Goal: Download file/media

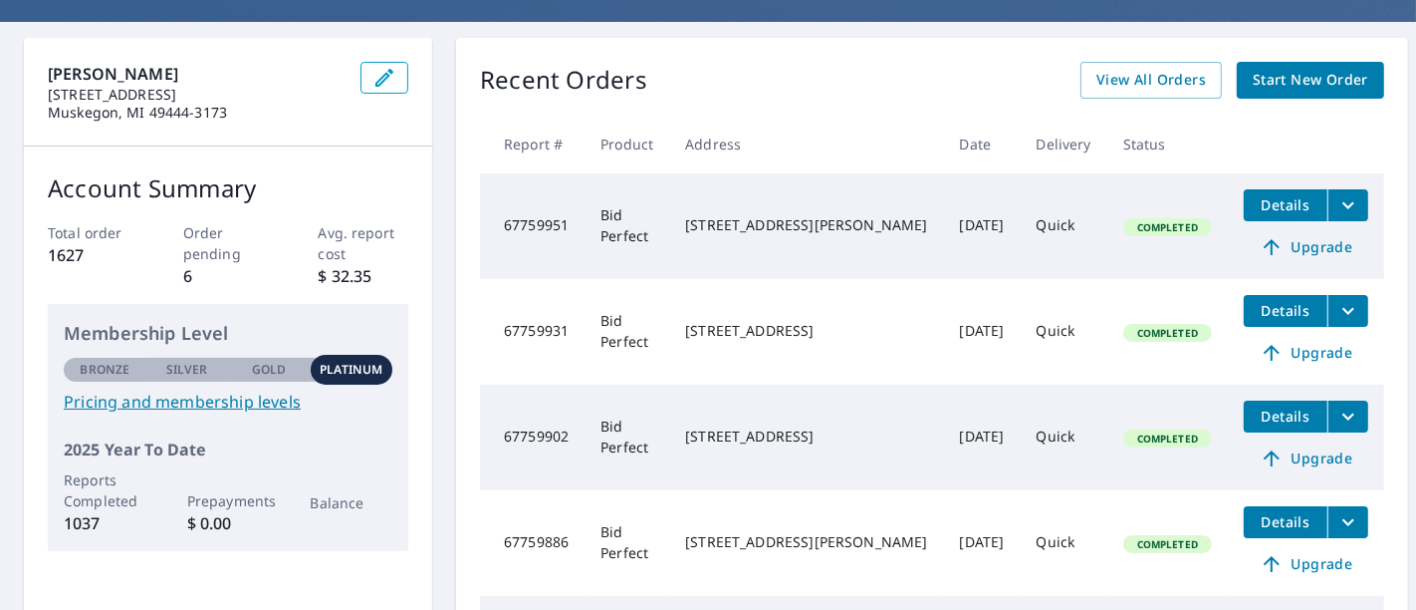
scroll to position [119, 0]
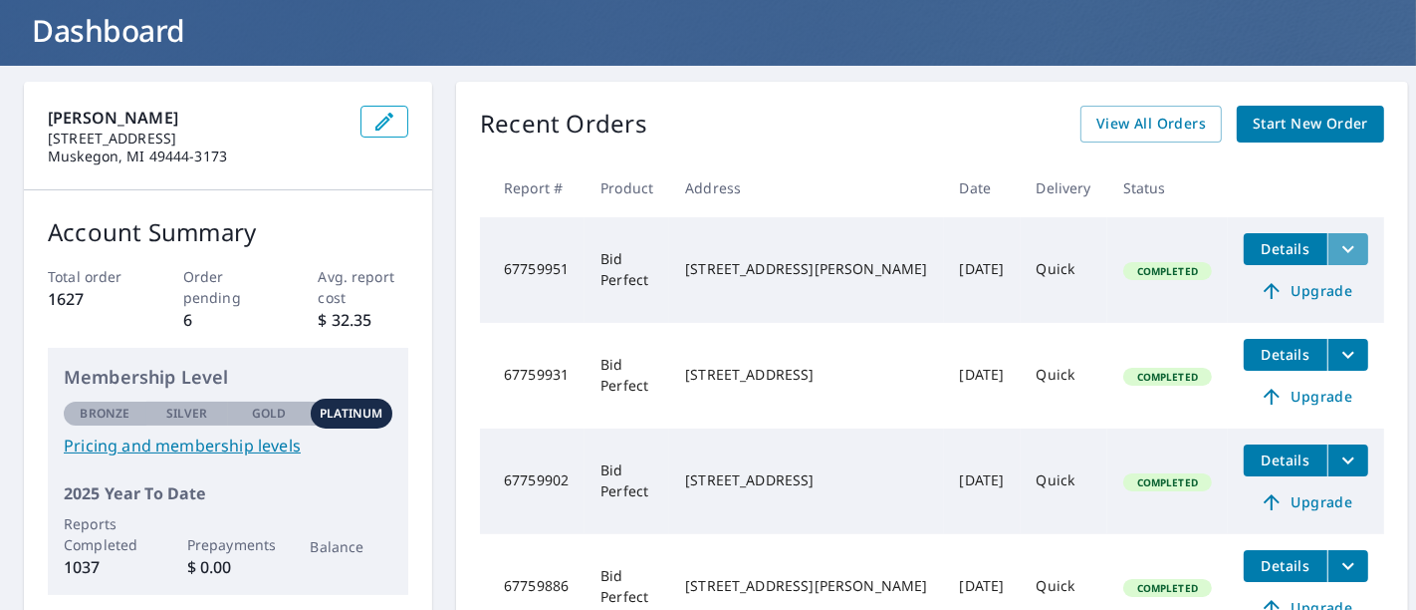
click at [1337, 243] on icon "filesDropdownBtn-67759951" at bounding box center [1349, 249] width 24 height 24
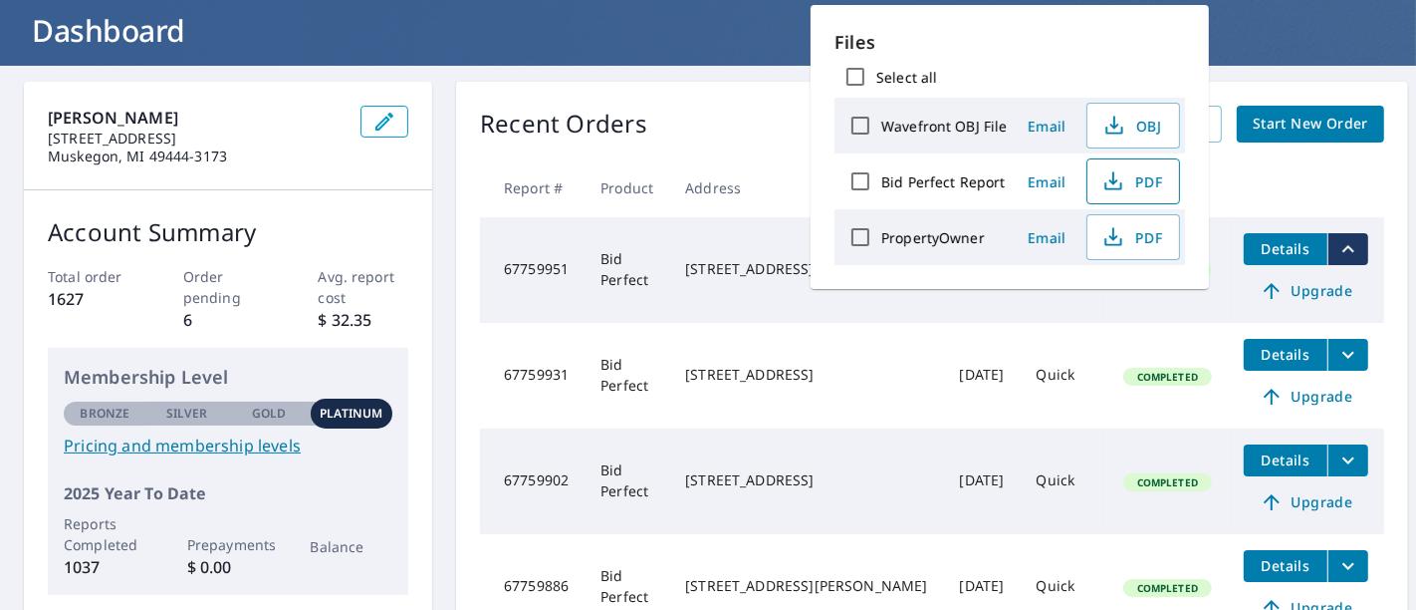
click at [1126, 180] on span "PDF" at bounding box center [1132, 181] width 64 height 24
click at [774, 107] on div "Recent Orders View All Orders Start New Order" at bounding box center [932, 124] width 904 height 37
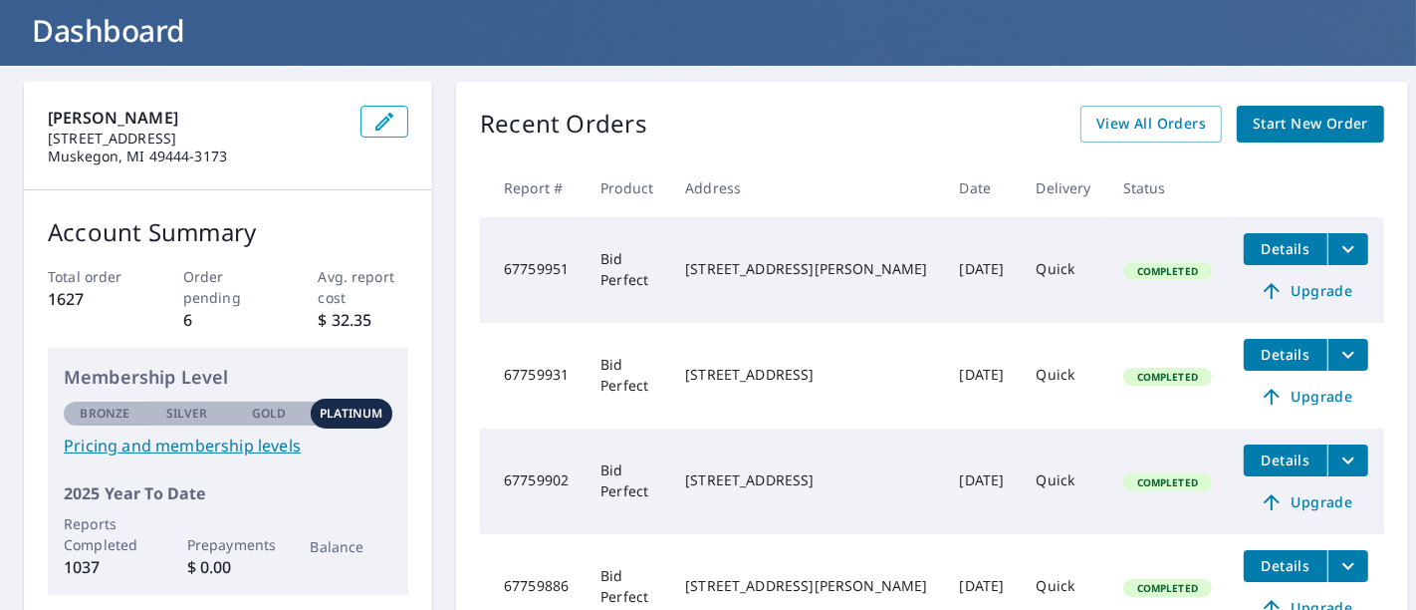
click at [1337, 359] on icon "filesDropdownBtn-67759931" at bounding box center [1349, 355] width 24 height 24
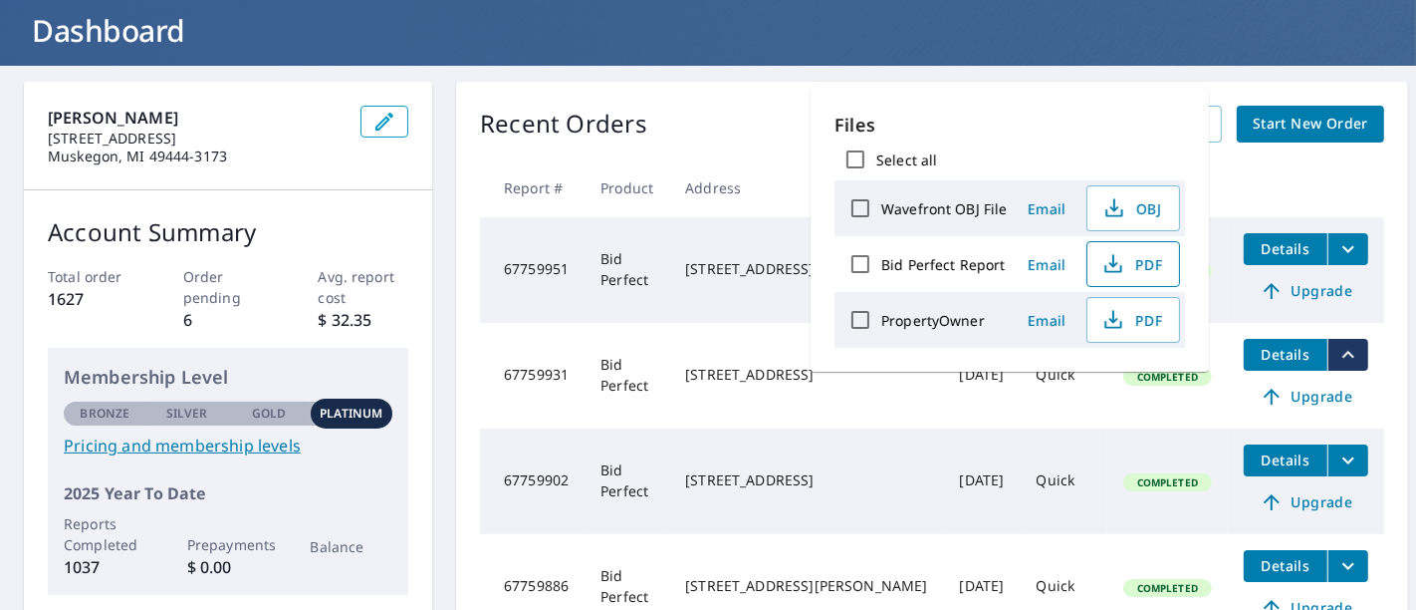
click at [1152, 267] on span "PDF" at bounding box center [1132, 264] width 64 height 24
click at [944, 439] on td "[DATE]" at bounding box center [982, 481] width 77 height 106
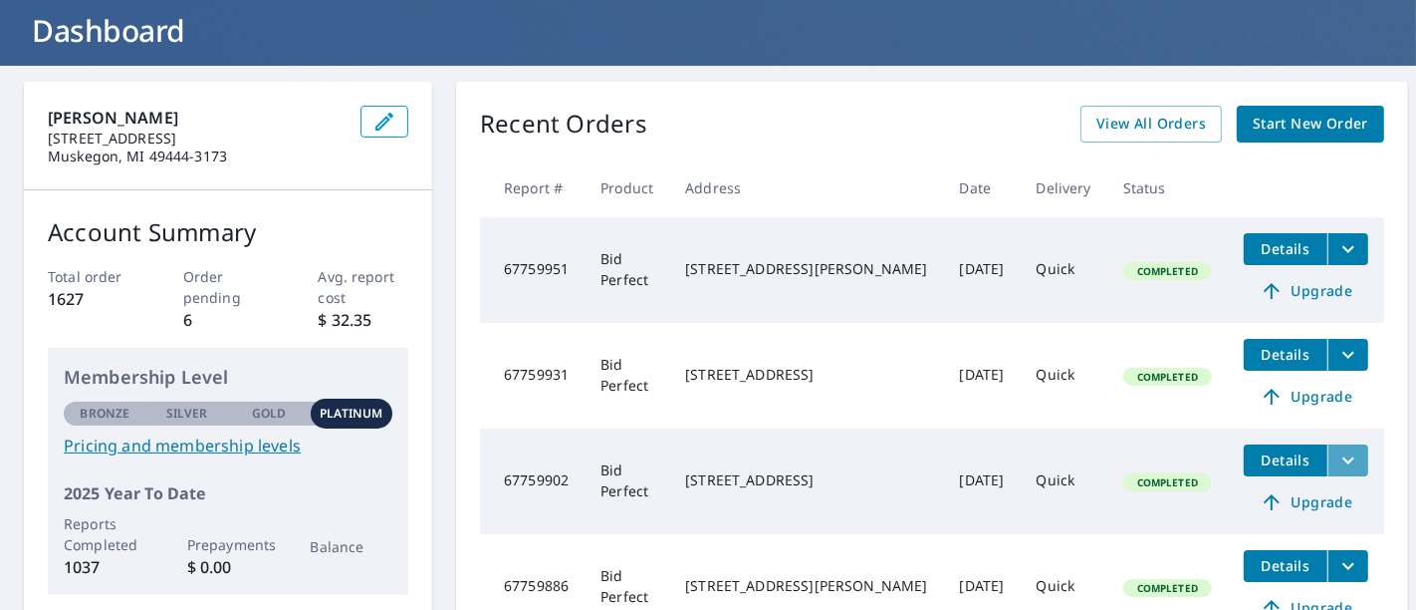
click at [1343, 459] on icon "filesDropdownBtn-67759902" at bounding box center [1349, 459] width 12 height 7
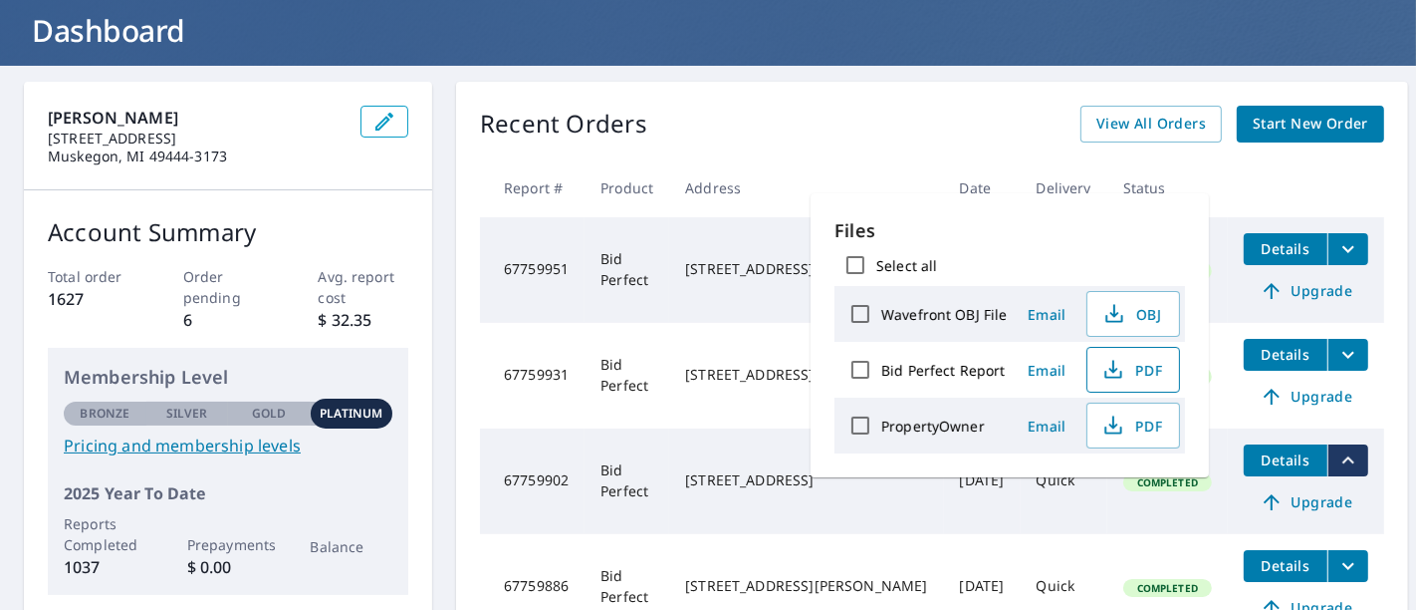
click at [1137, 363] on span "PDF" at bounding box center [1132, 370] width 64 height 24
click at [1108, 518] on td "Completed" at bounding box center [1168, 481] width 121 height 106
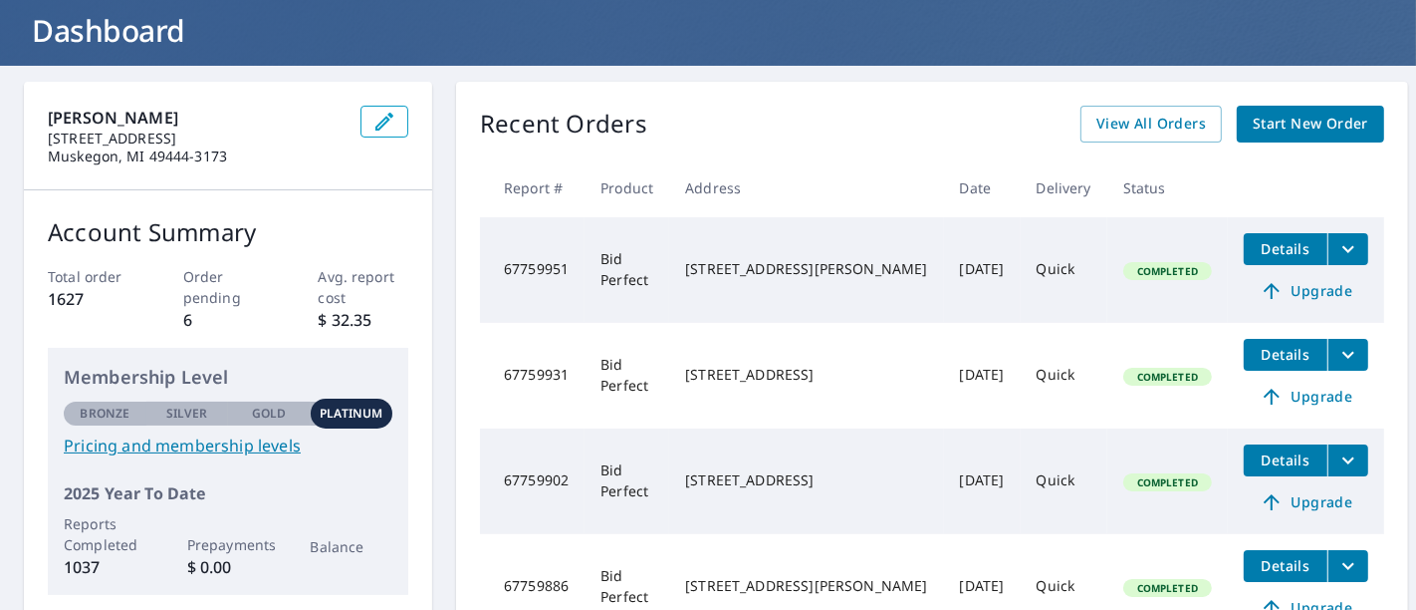
click at [1343, 562] on icon "filesDropdownBtn-67759886" at bounding box center [1349, 565] width 12 height 7
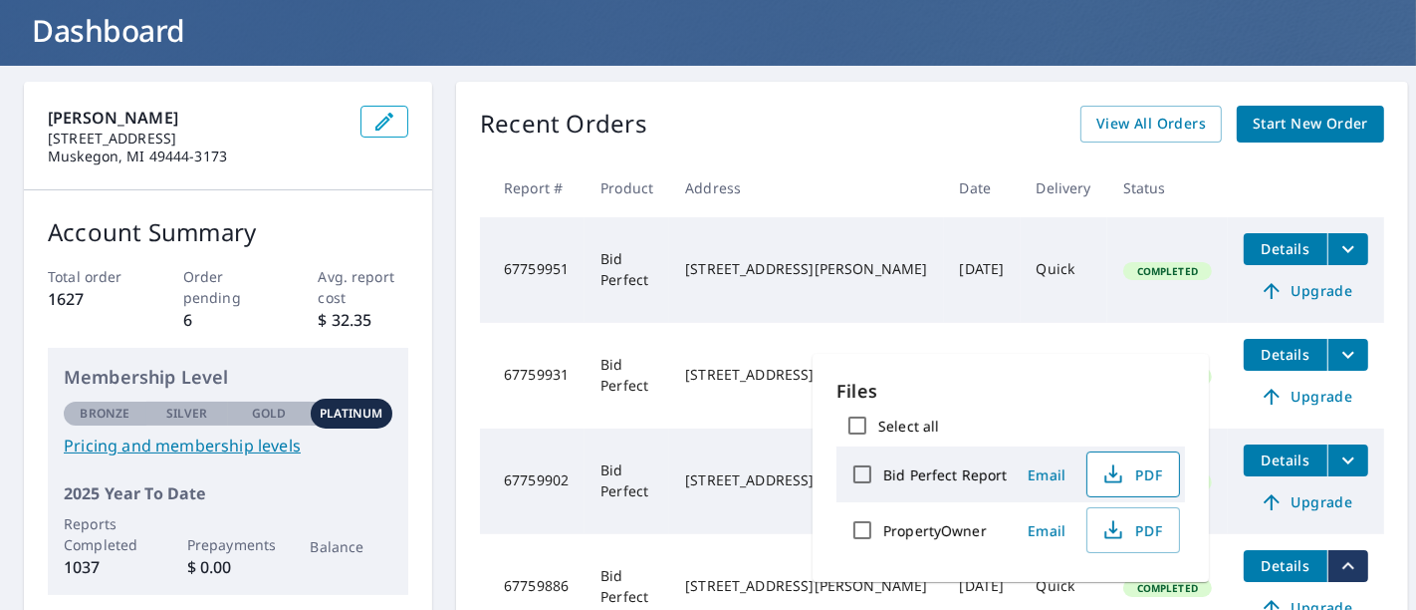
click at [1132, 473] on span "PDF" at bounding box center [1132, 474] width 64 height 24
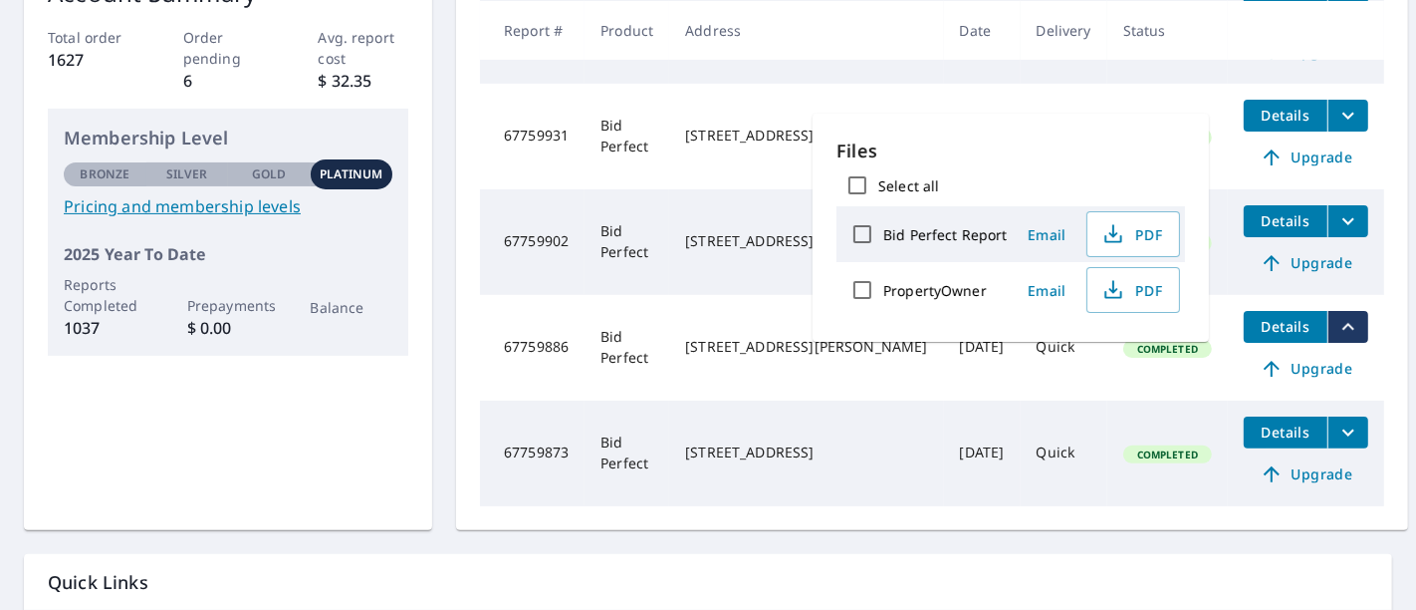
scroll to position [359, 0]
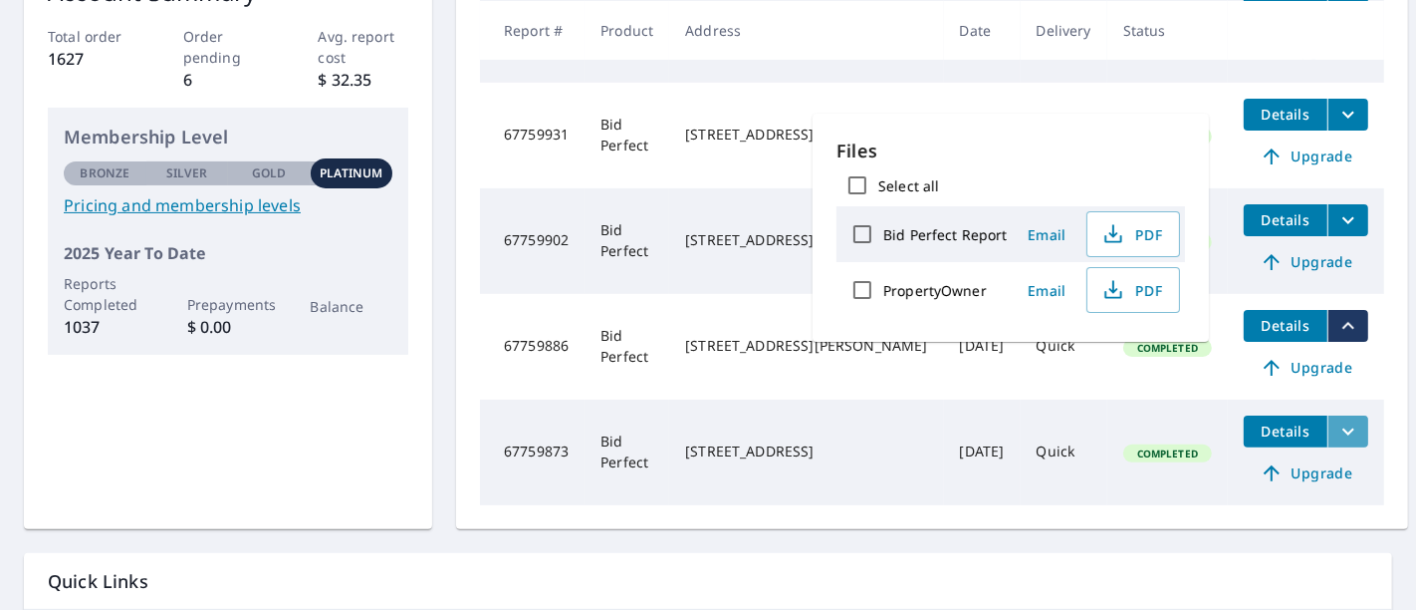
click at [1337, 422] on icon "filesDropdownBtn-67759873" at bounding box center [1349, 431] width 24 height 24
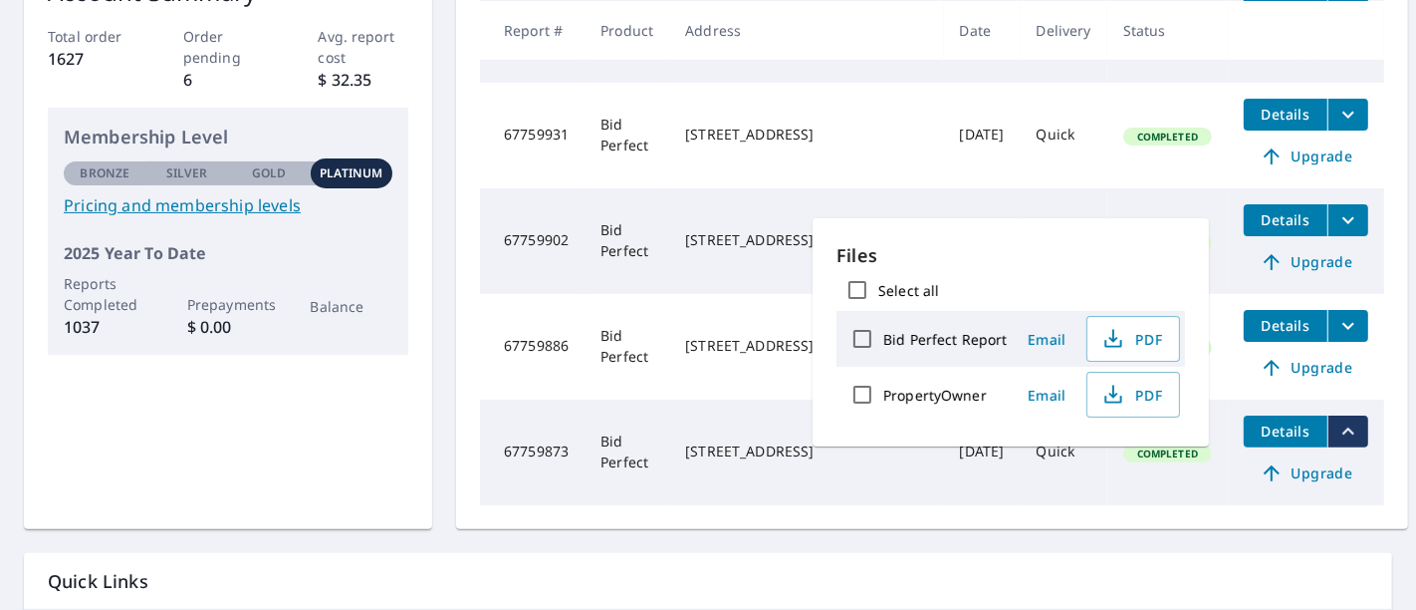
click at [1337, 422] on icon "filesDropdownBtn-67759873" at bounding box center [1349, 431] width 24 height 24
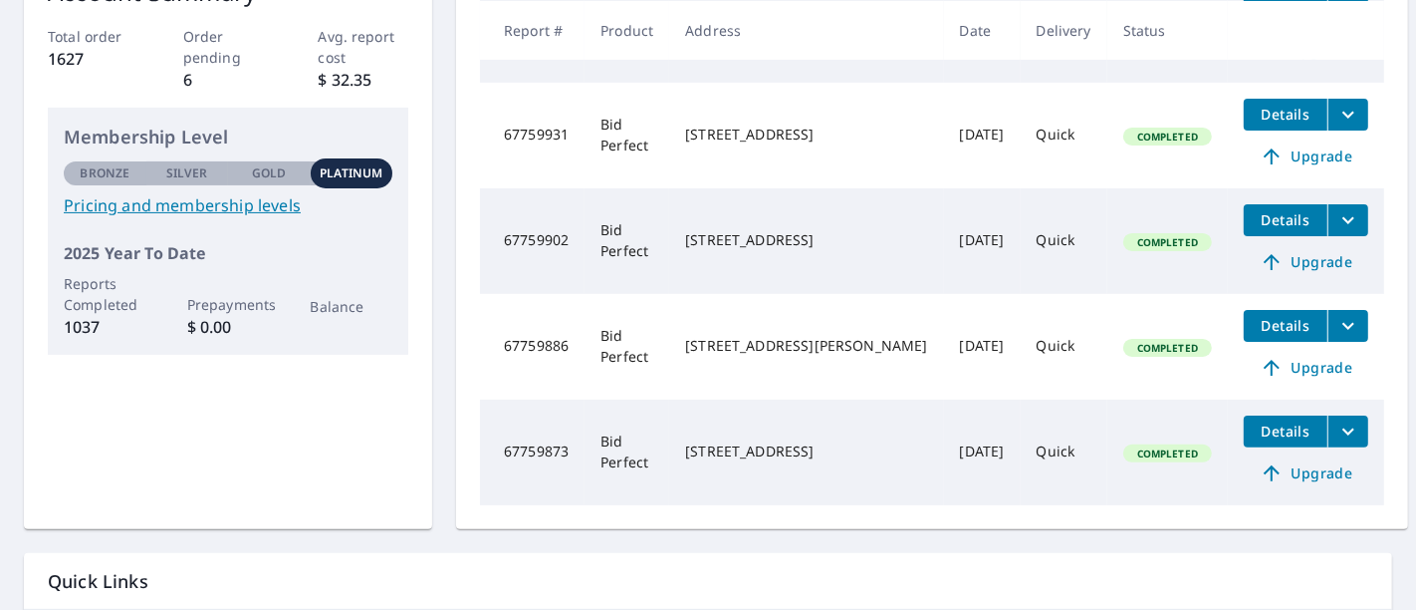
click at [1337, 422] on icon "filesDropdownBtn-67759873" at bounding box center [1349, 431] width 24 height 24
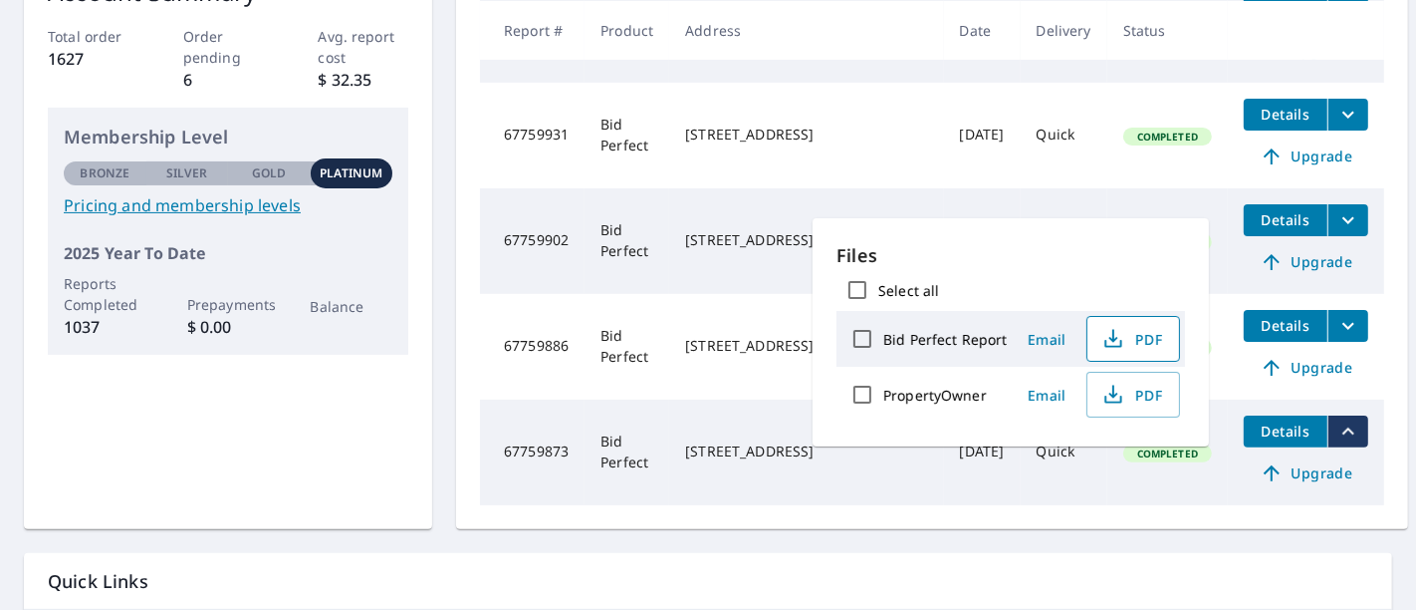
click at [1137, 336] on span "PDF" at bounding box center [1132, 339] width 64 height 24
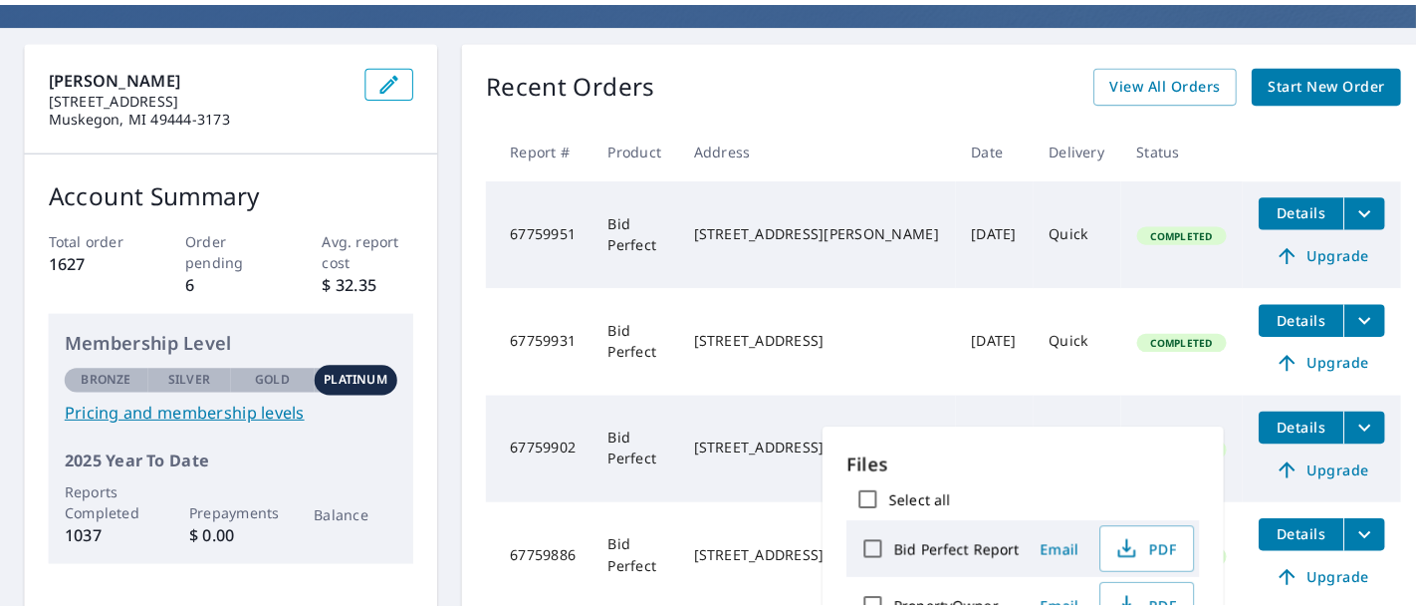
scroll to position [144, 0]
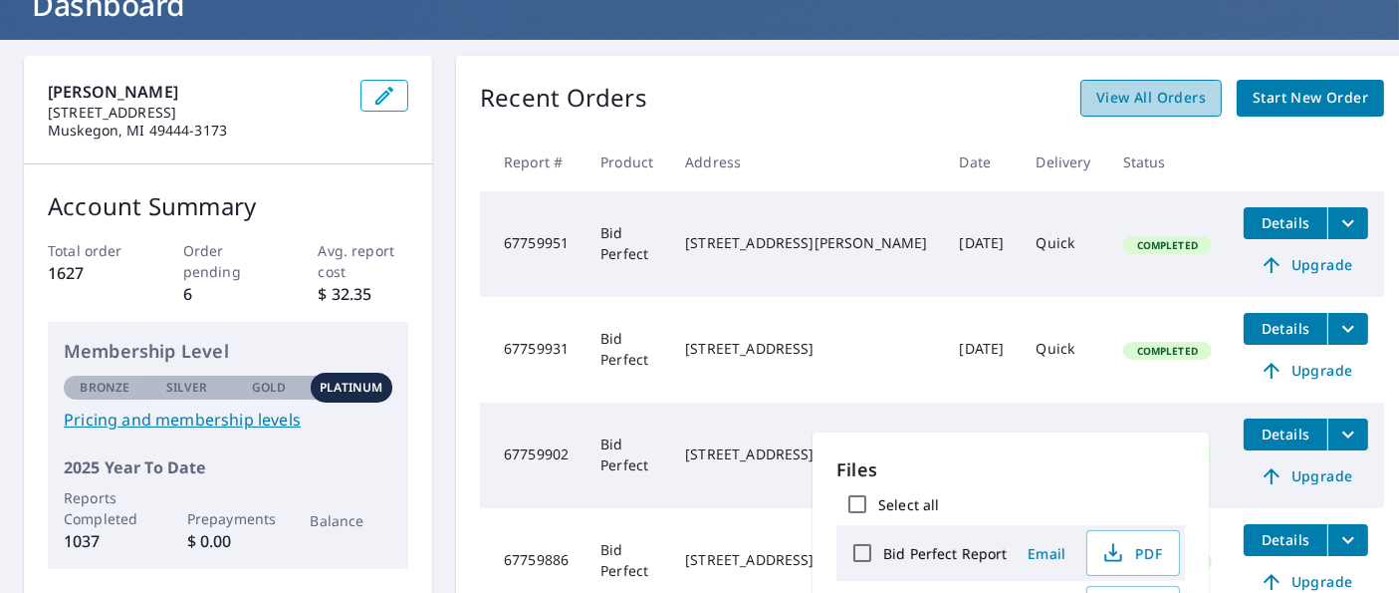
click at [1128, 98] on span "View All Orders" at bounding box center [1152, 98] width 110 height 25
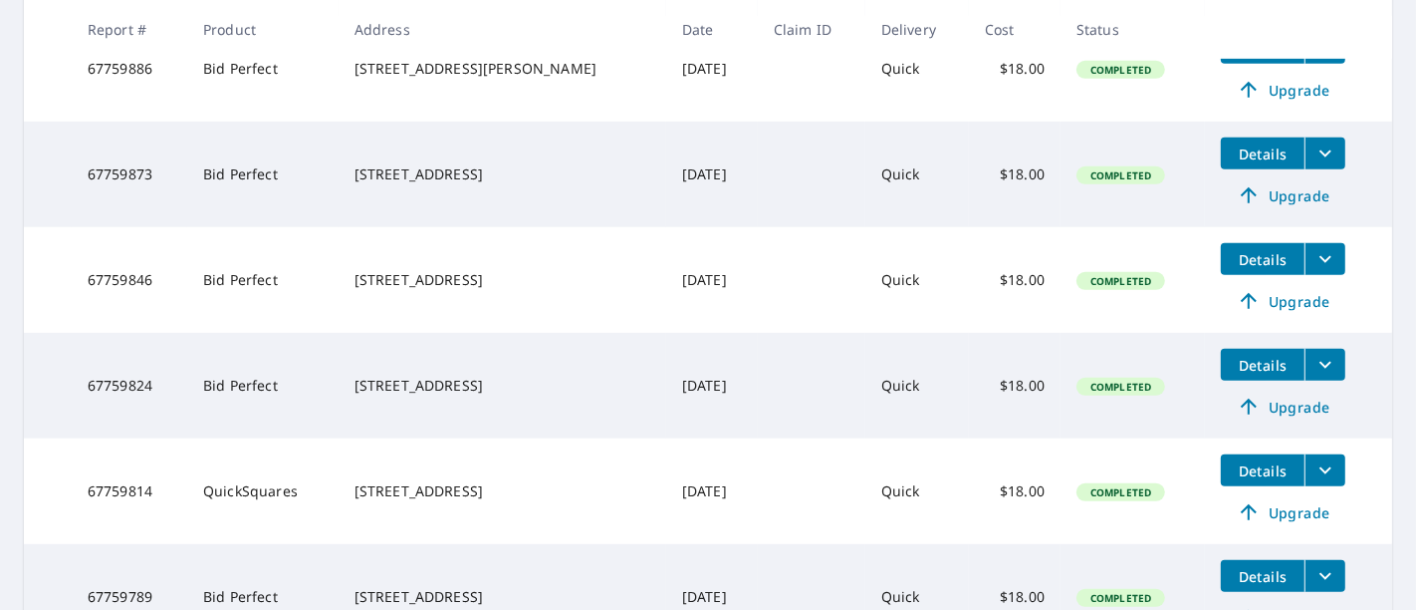
scroll to position [755, 0]
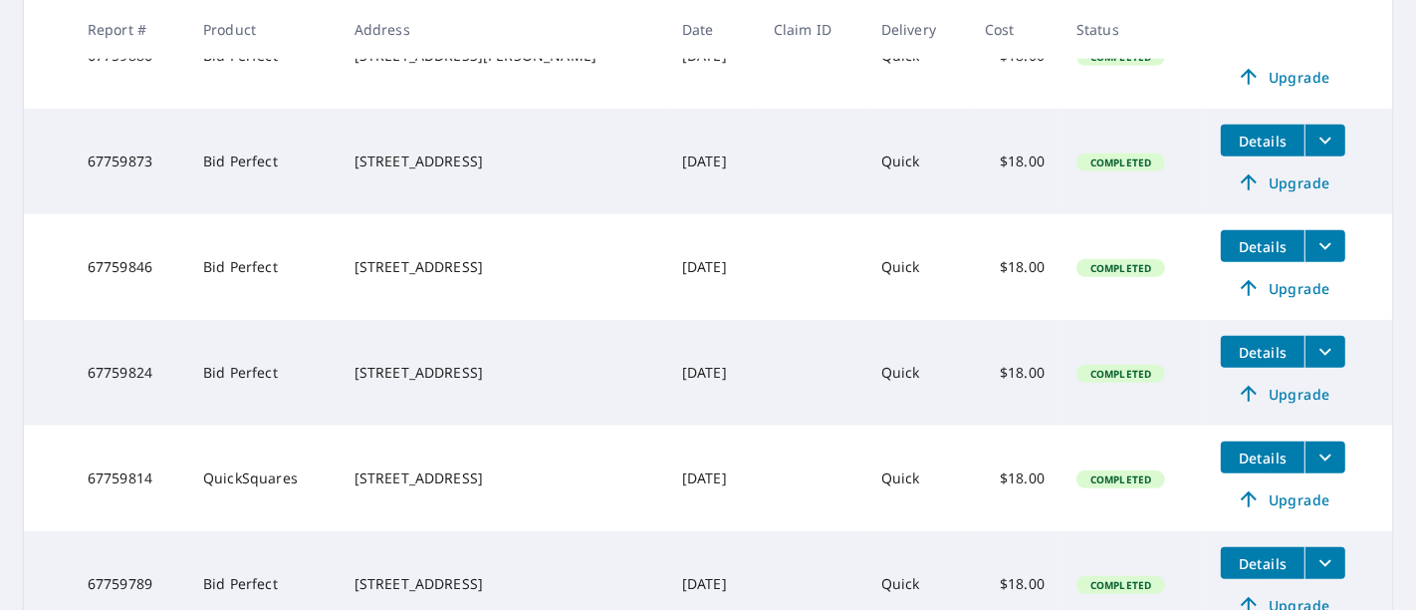
click at [1314, 248] on icon "filesDropdownBtn-67759846" at bounding box center [1326, 246] width 24 height 24
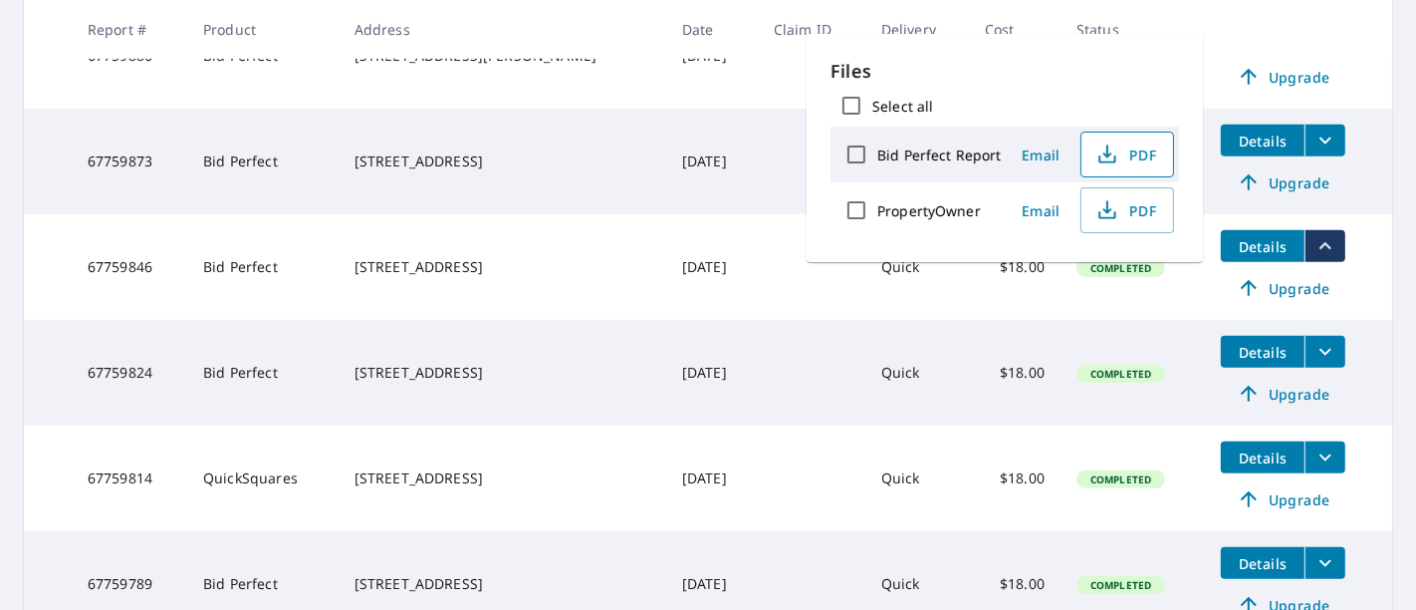
click at [1135, 157] on span "PDF" at bounding box center [1126, 154] width 64 height 24
click at [1314, 354] on icon "filesDropdownBtn-67759824" at bounding box center [1326, 352] width 24 height 24
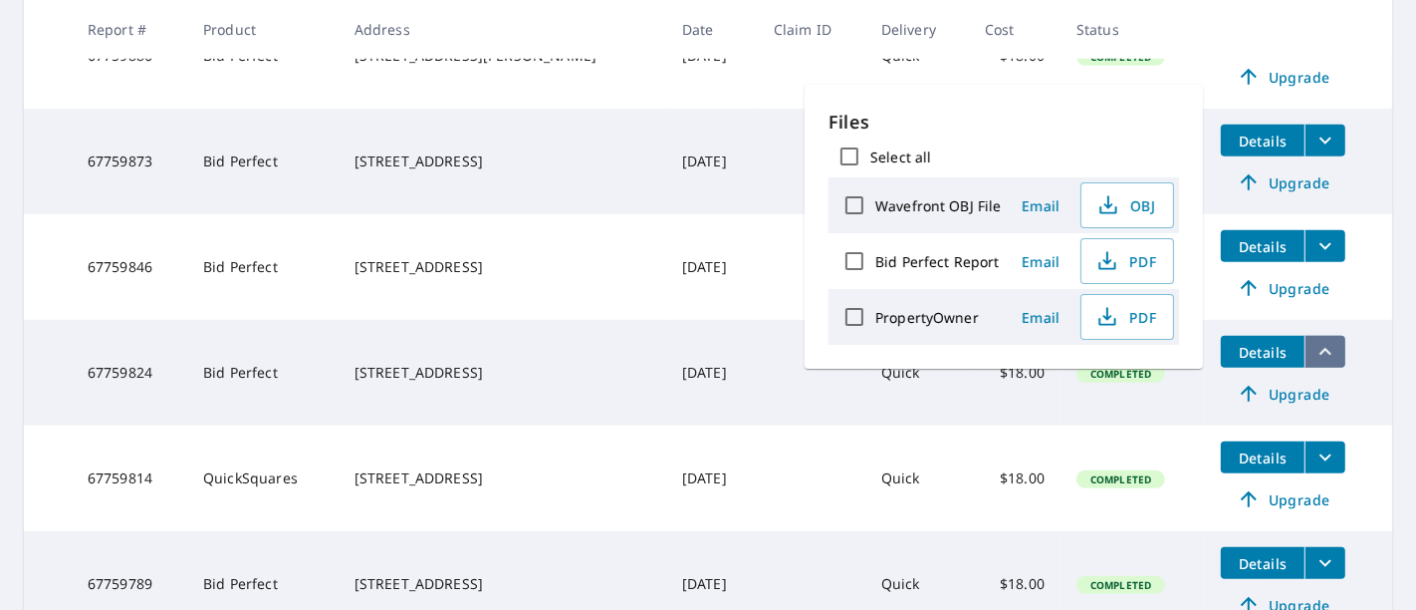
click at [1314, 354] on icon "filesDropdownBtn-67759824" at bounding box center [1326, 352] width 24 height 24
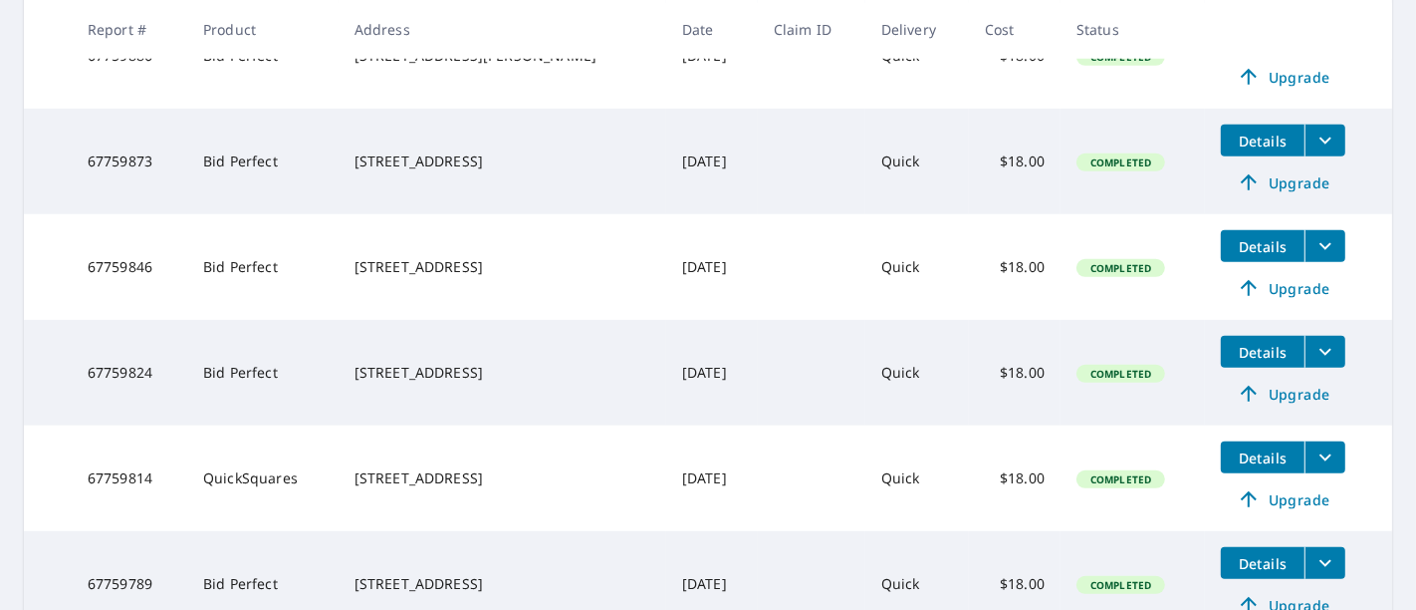
click at [1314, 354] on icon "filesDropdownBtn-67759824" at bounding box center [1326, 352] width 24 height 24
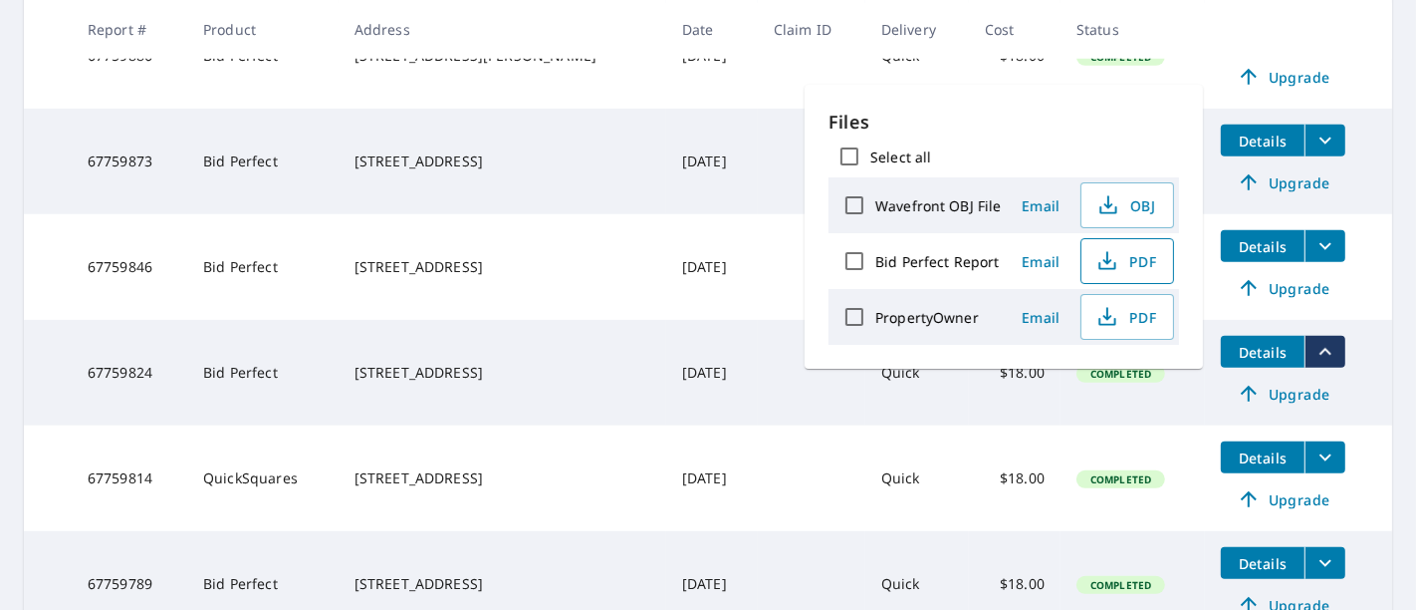
click at [1135, 260] on span "PDF" at bounding box center [1126, 261] width 64 height 24
click at [1084, 457] on td "Completed" at bounding box center [1133, 478] width 144 height 106
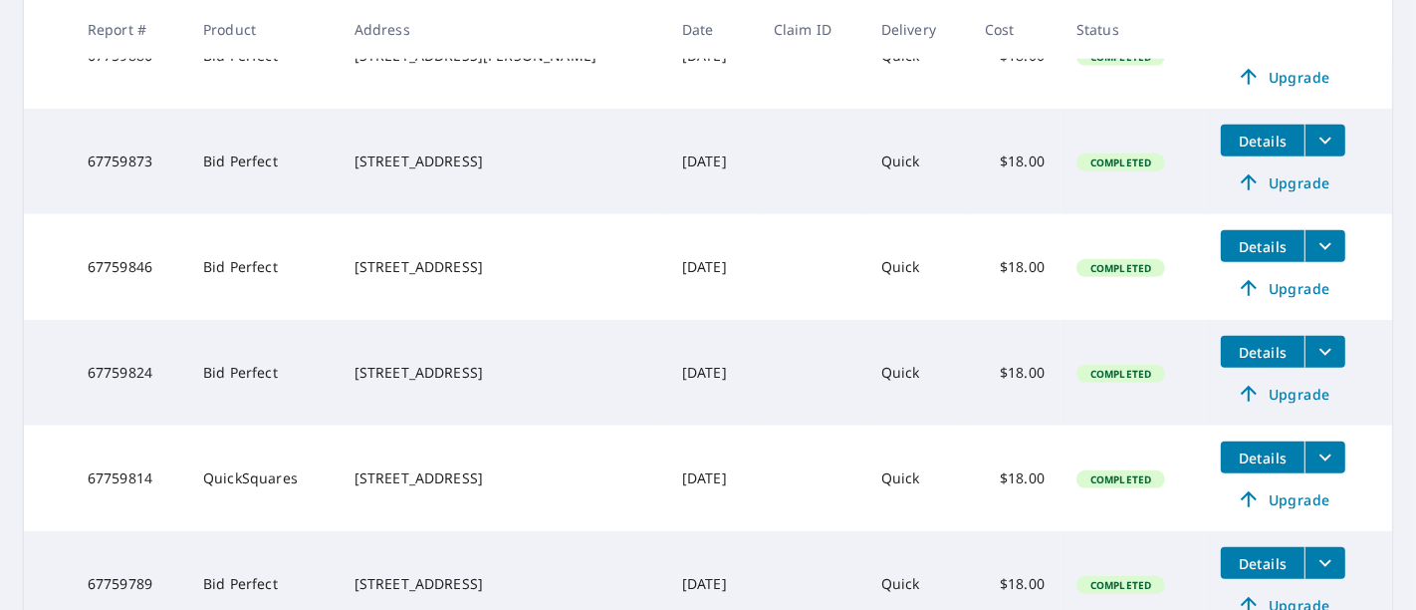
click at [1314, 447] on icon "filesDropdownBtn-67759814" at bounding box center [1326, 457] width 24 height 24
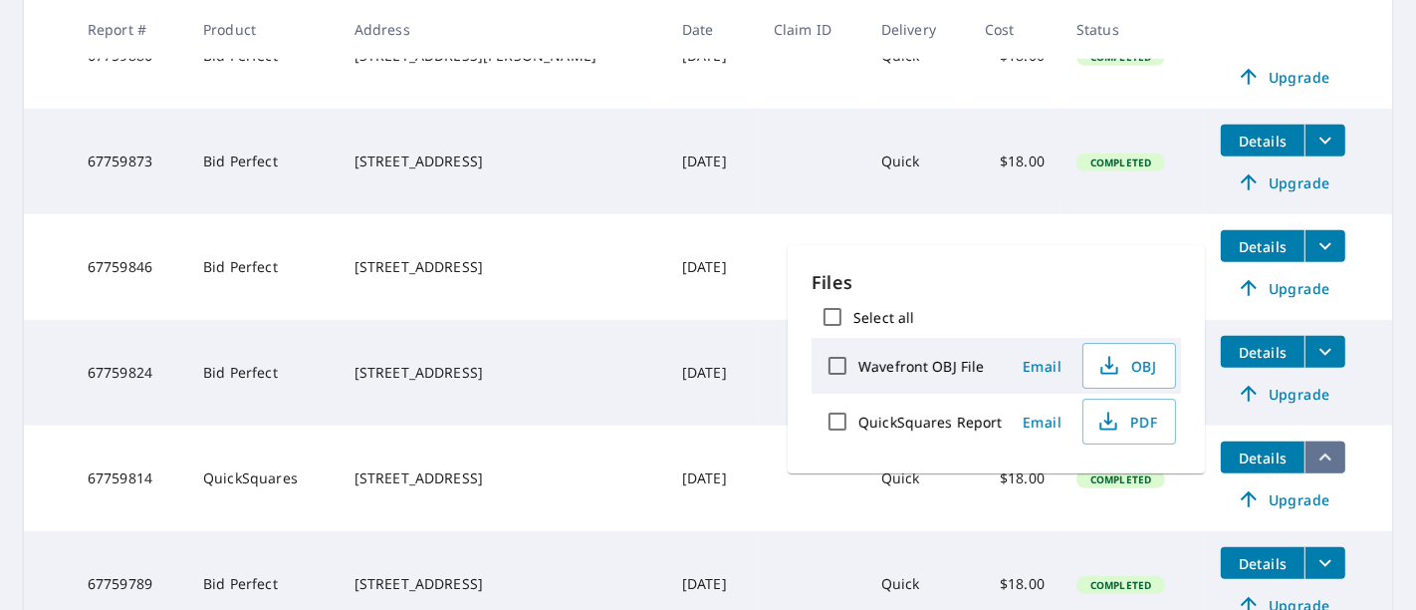
click at [1320, 453] on icon "filesDropdownBtn-67759814" at bounding box center [1326, 456] width 12 height 7
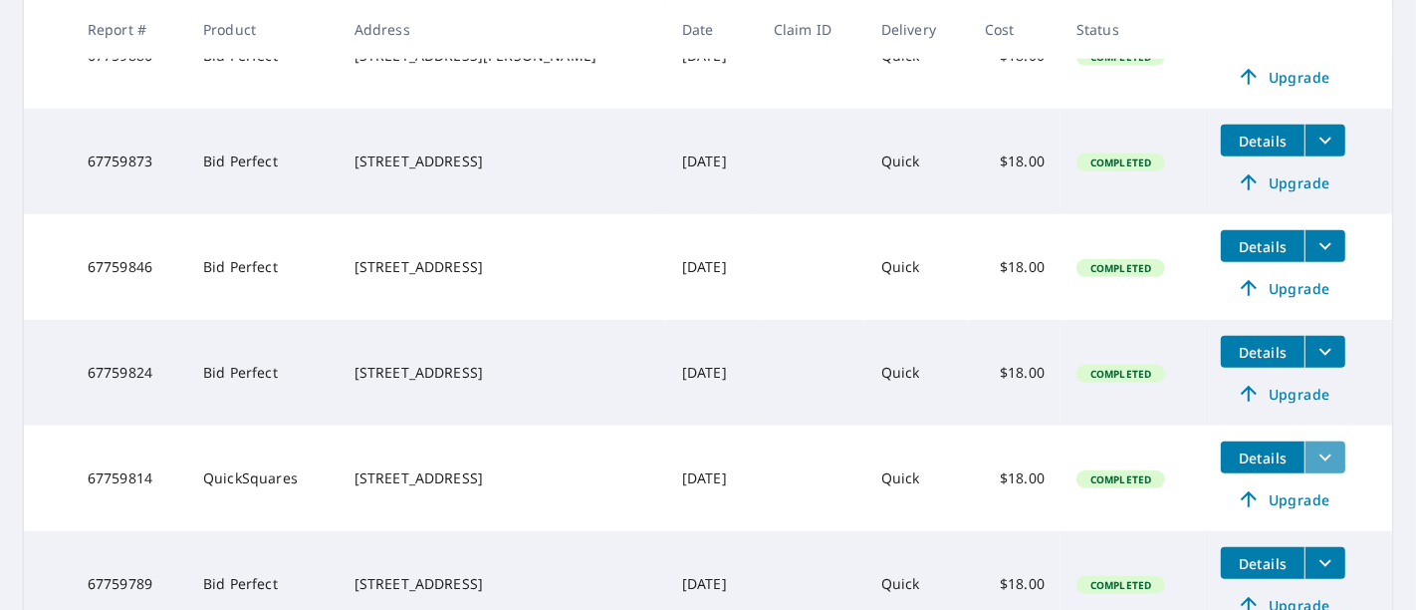
click at [1314, 453] on icon "filesDropdownBtn-67759814" at bounding box center [1326, 457] width 24 height 24
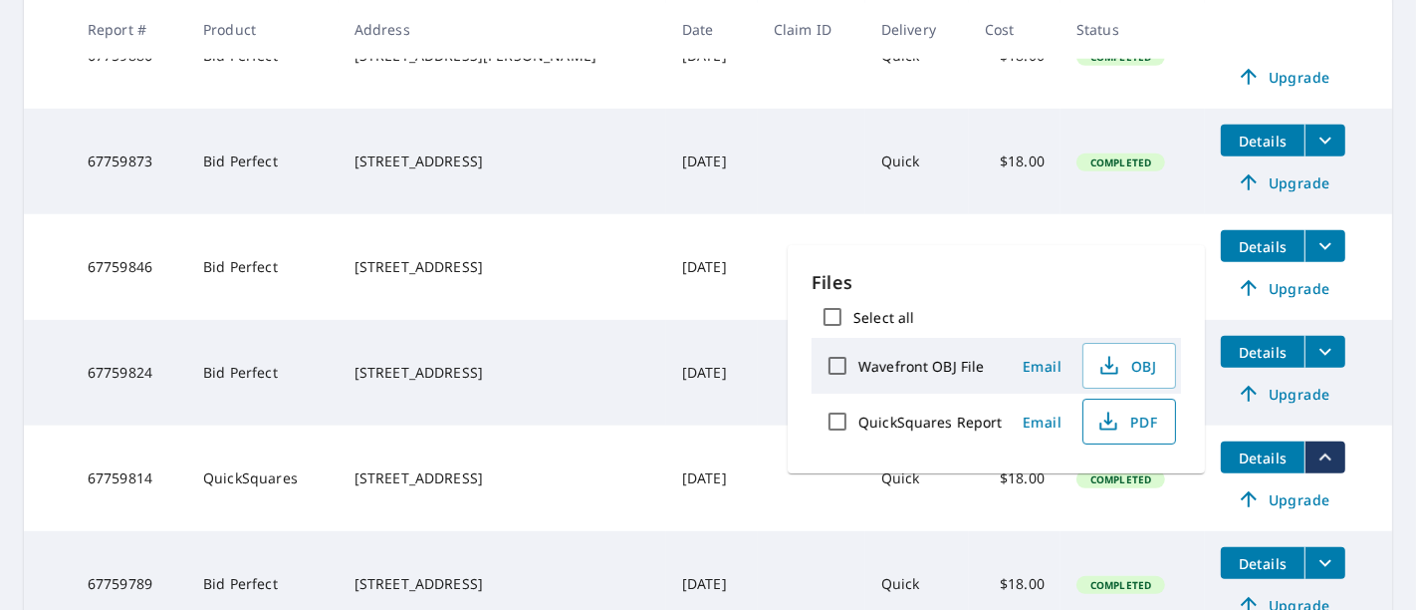
click at [1133, 422] on span "PDF" at bounding box center [1128, 421] width 64 height 24
click at [1346, 504] on td "Details Upgrade" at bounding box center [1298, 478] width 187 height 106
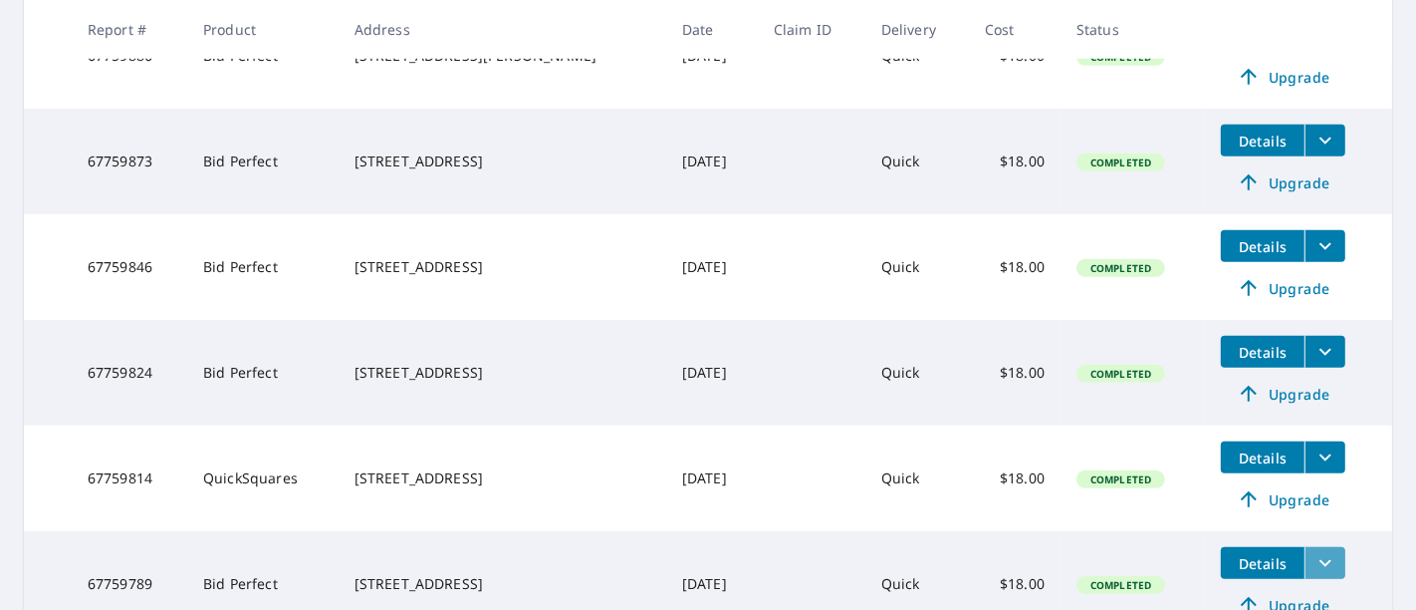
click at [1320, 561] on icon "filesDropdownBtn-67759789" at bounding box center [1326, 563] width 12 height 7
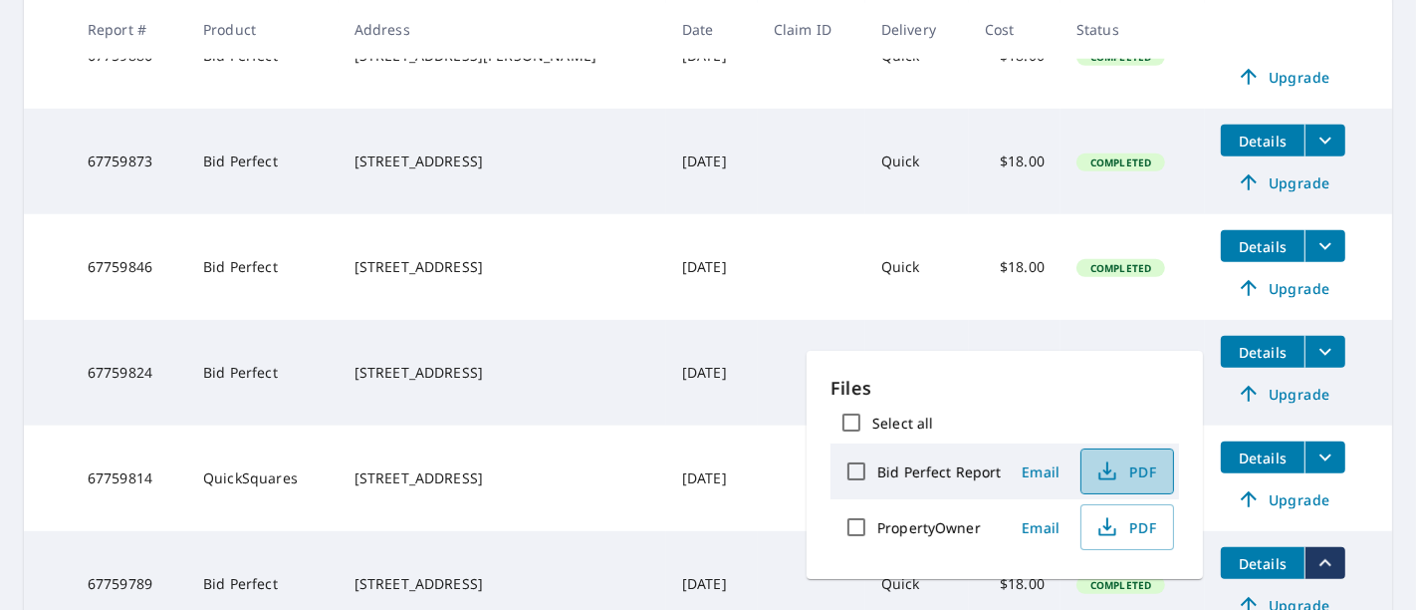
click at [1116, 455] on button "PDF" at bounding box center [1128, 471] width 94 height 46
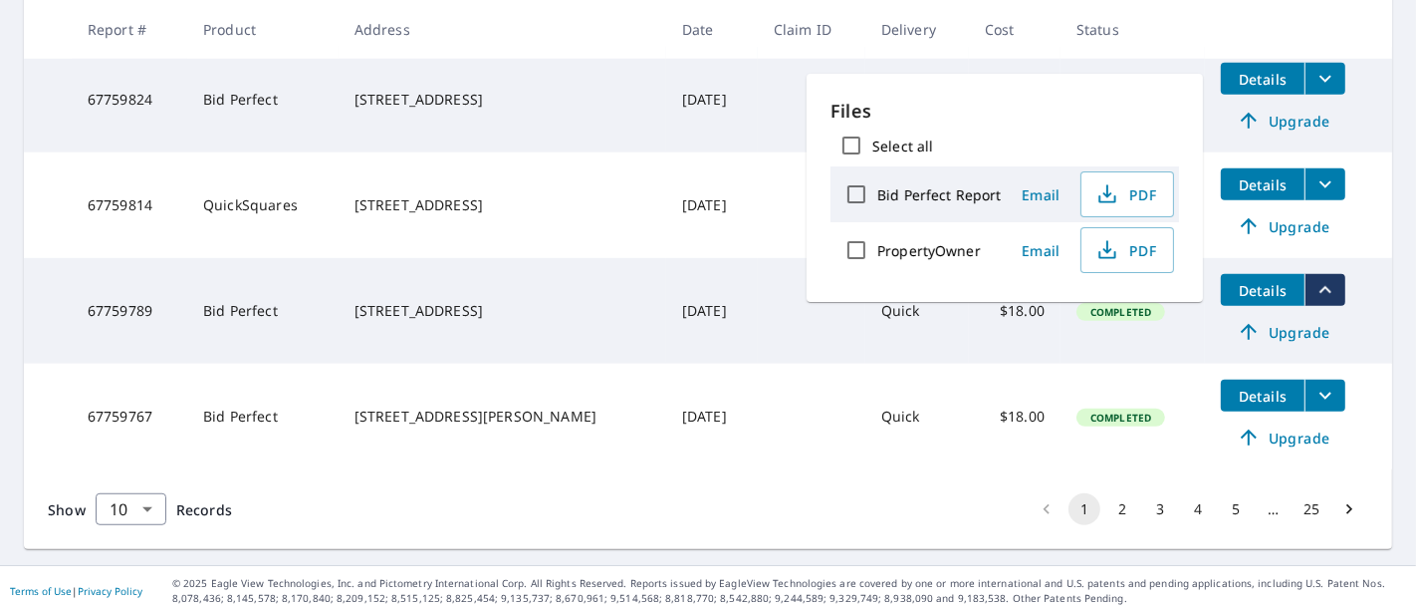
scroll to position [1032, 0]
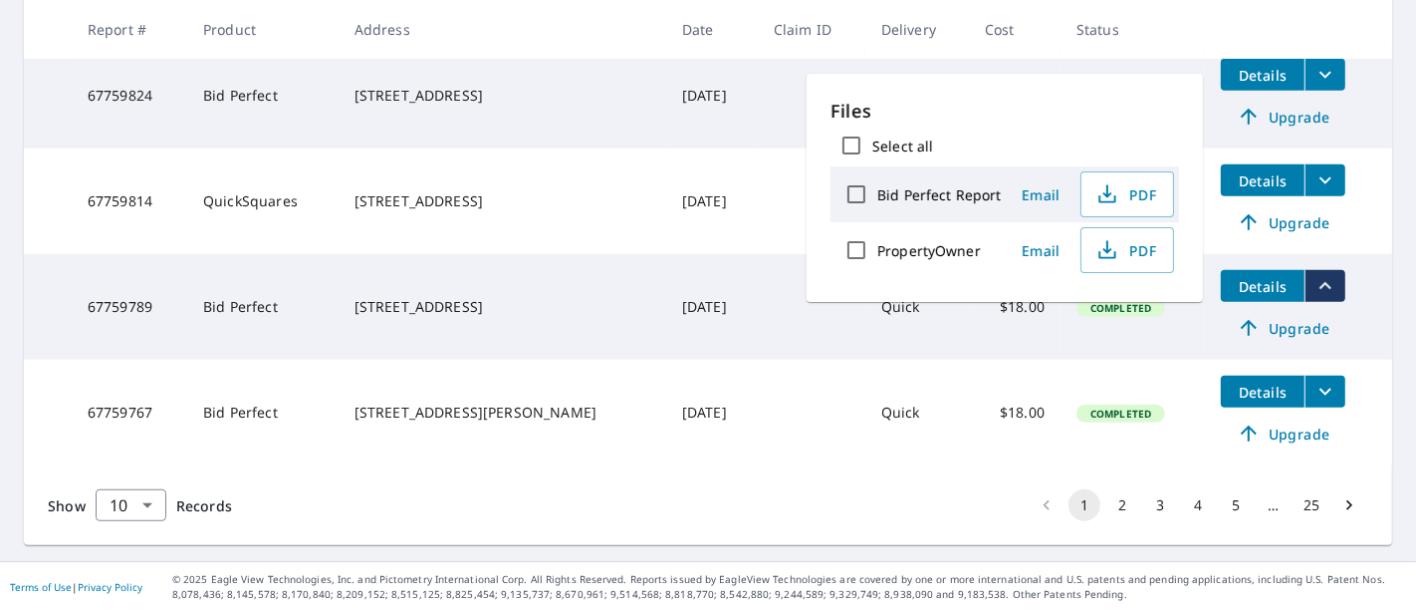
click at [830, 453] on td at bounding box center [812, 413] width 108 height 106
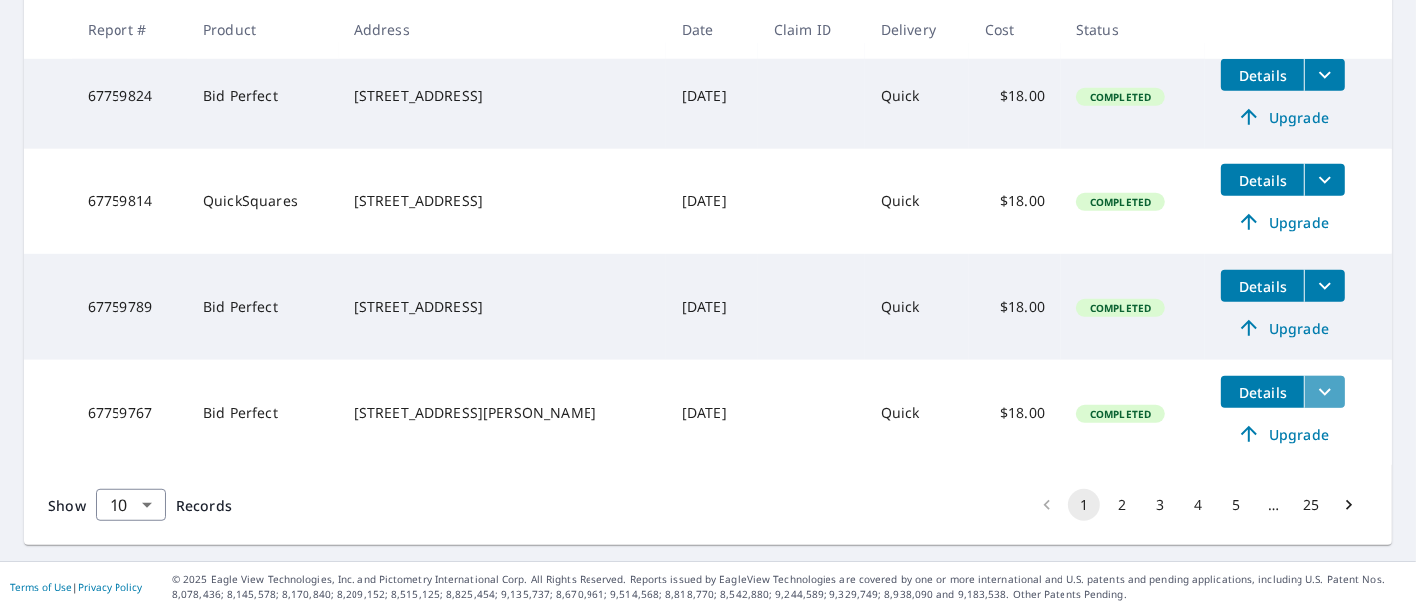
click at [1316, 379] on icon "filesDropdownBtn-67759767" at bounding box center [1326, 391] width 24 height 24
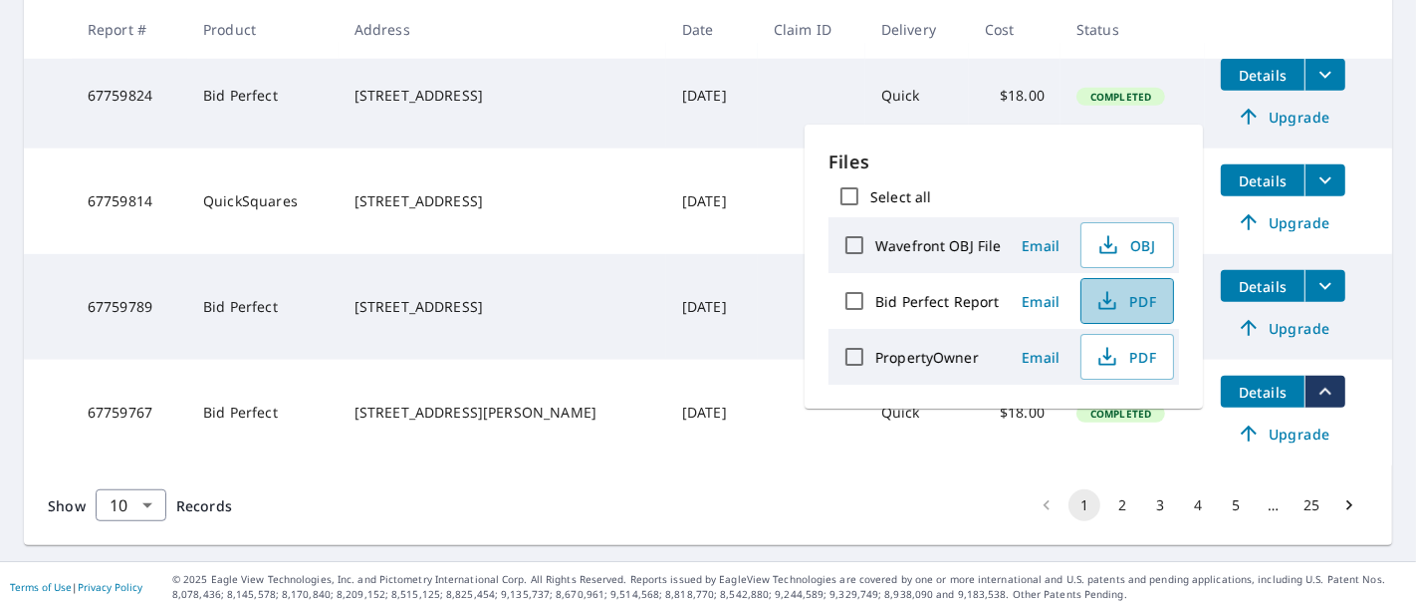
click at [1138, 292] on span "PDF" at bounding box center [1126, 301] width 64 height 24
click at [1107, 496] on button "2" at bounding box center [1123, 505] width 32 height 32
